Goal: Information Seeking & Learning: Learn about a topic

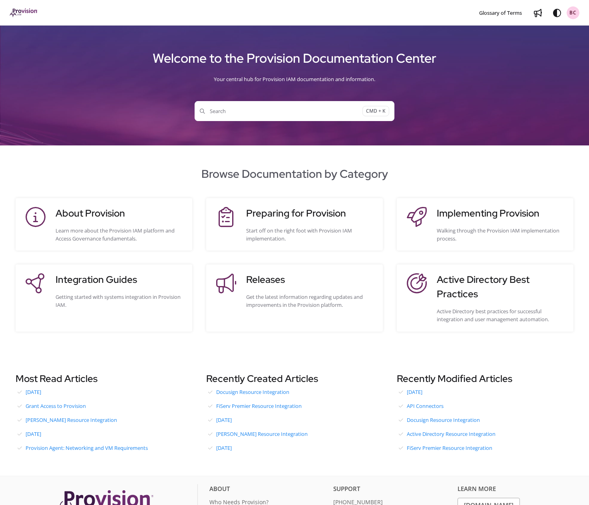
click at [246, 111] on span "Search" at bounding box center [281, 111] width 163 height 8
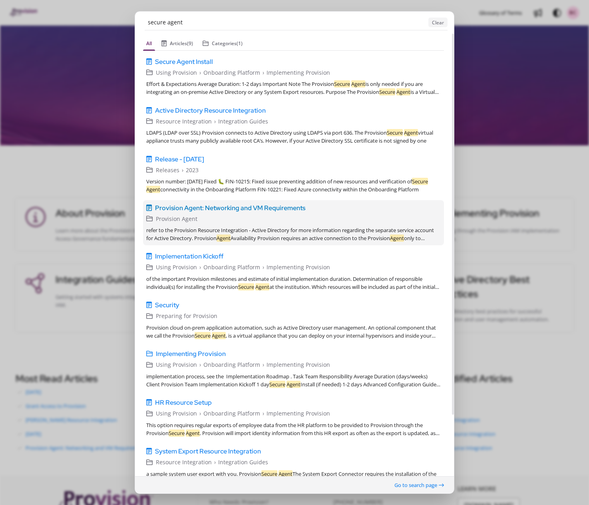
type input "secure agent"
click at [235, 205] on span "Provision Agent: Networking and VM Requirements" at bounding box center [230, 208] width 150 height 10
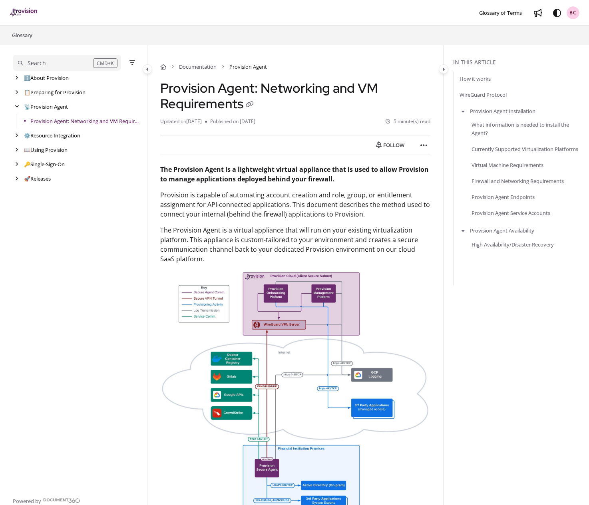
click at [265, 200] on p "Provision is capable of automating account creation and role, group, or entitle…" at bounding box center [295, 204] width 271 height 29
